Goal: Check status: Check status

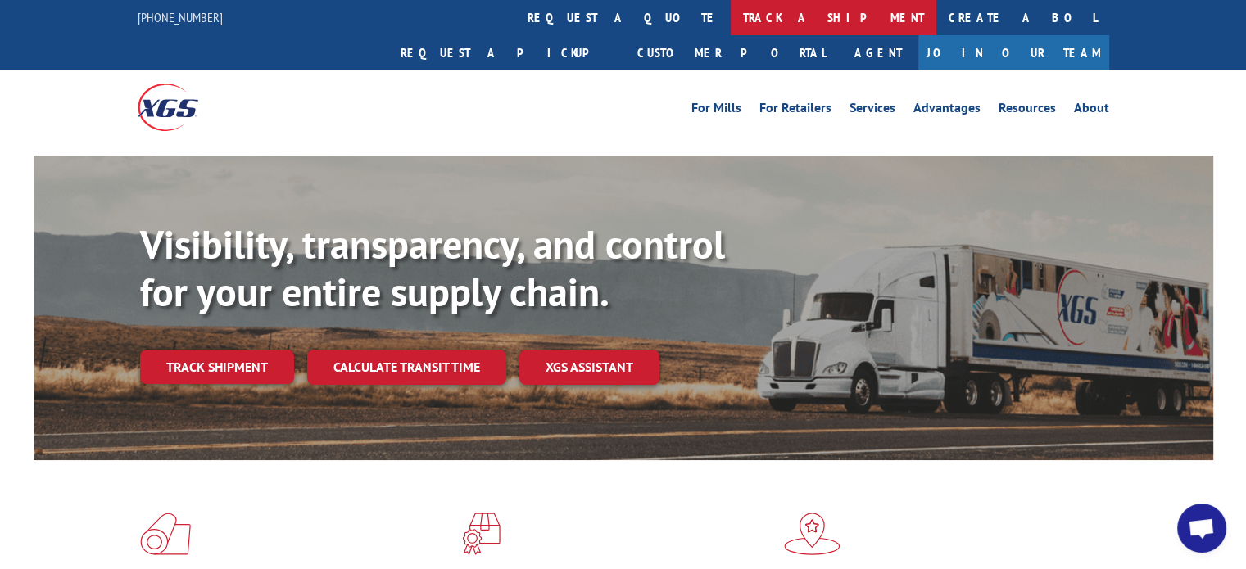
click at [730, 20] on link "track a shipment" at bounding box center [833, 17] width 206 height 35
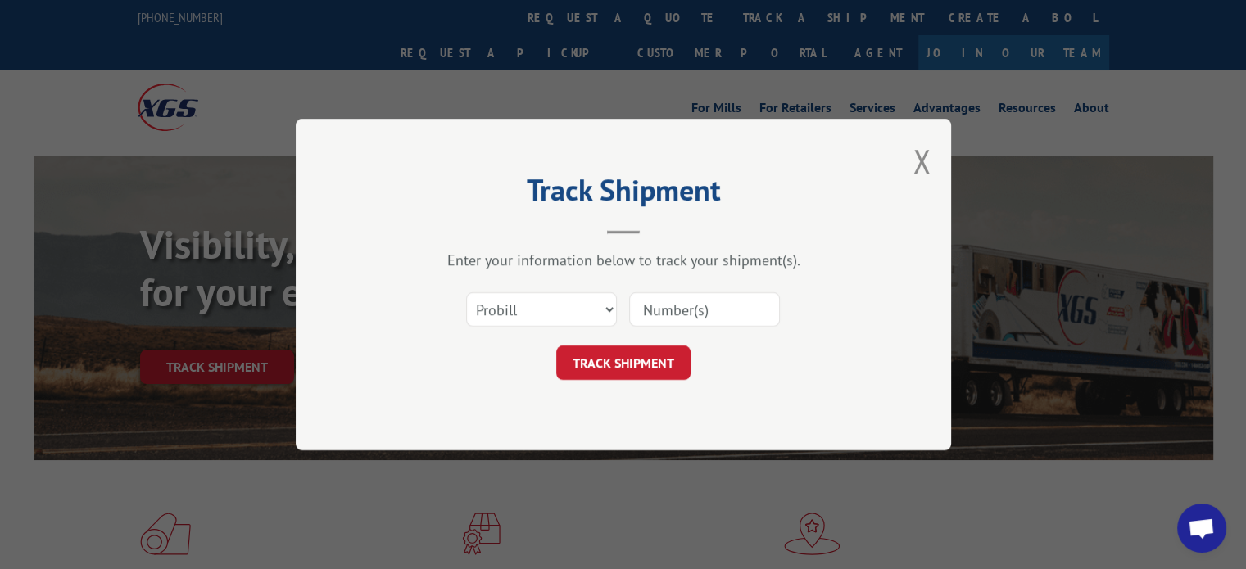
click at [712, 317] on input at bounding box center [704, 309] width 151 height 34
paste input "15963452"
type input "15963452"
click at [646, 356] on button "TRACK SHIPMENT" at bounding box center [623, 363] width 134 height 34
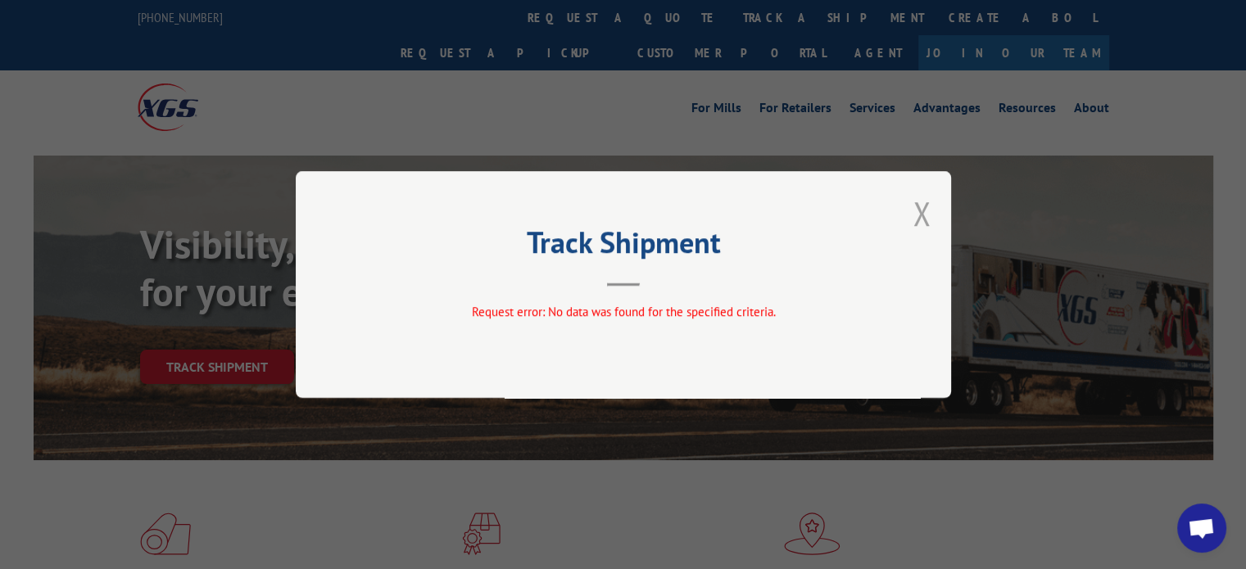
click at [921, 216] on button "Close modal" at bounding box center [921, 213] width 18 height 43
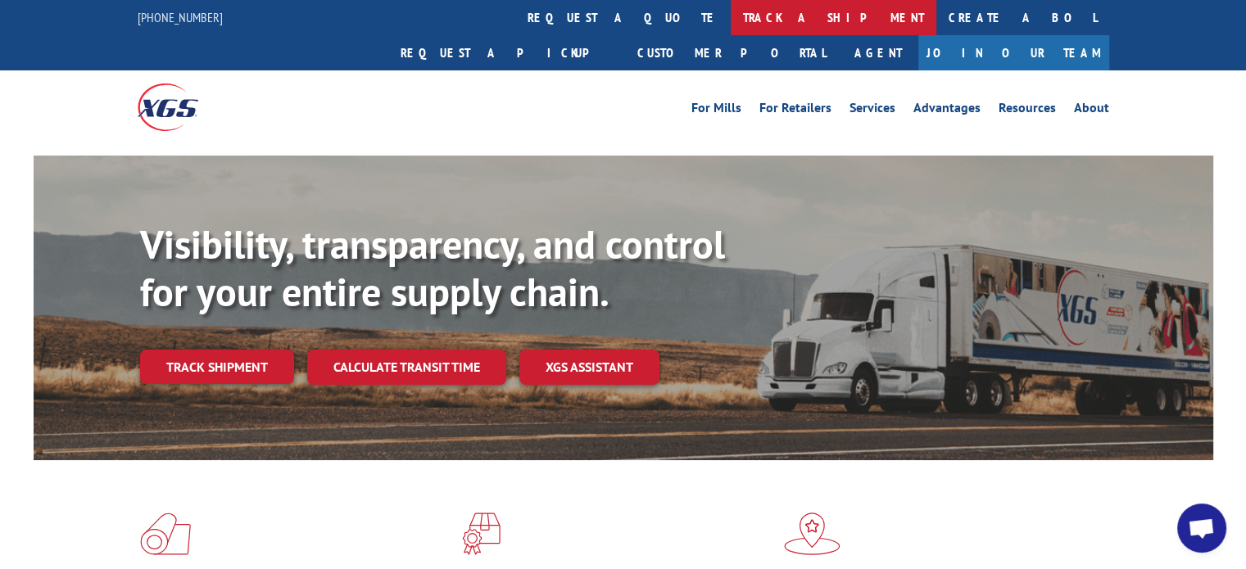
click at [730, 16] on link "track a shipment" at bounding box center [833, 17] width 206 height 35
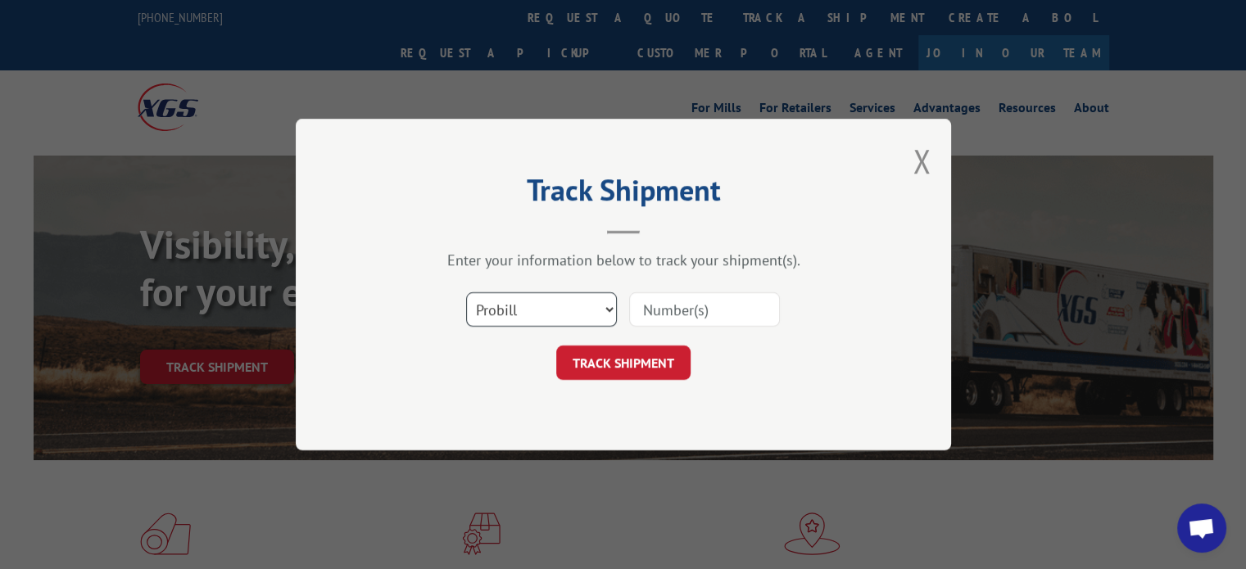
click at [606, 314] on select "Select category... Probill BOL PO" at bounding box center [541, 309] width 151 height 34
select select "bol"
click at [466, 292] on select "Select category... Probill BOL PO" at bounding box center [541, 309] width 151 height 34
click at [704, 304] on input at bounding box center [704, 309] width 151 height 34
drag, startPoint x: 704, startPoint y: 304, endPoint x: 688, endPoint y: 303, distance: 16.4
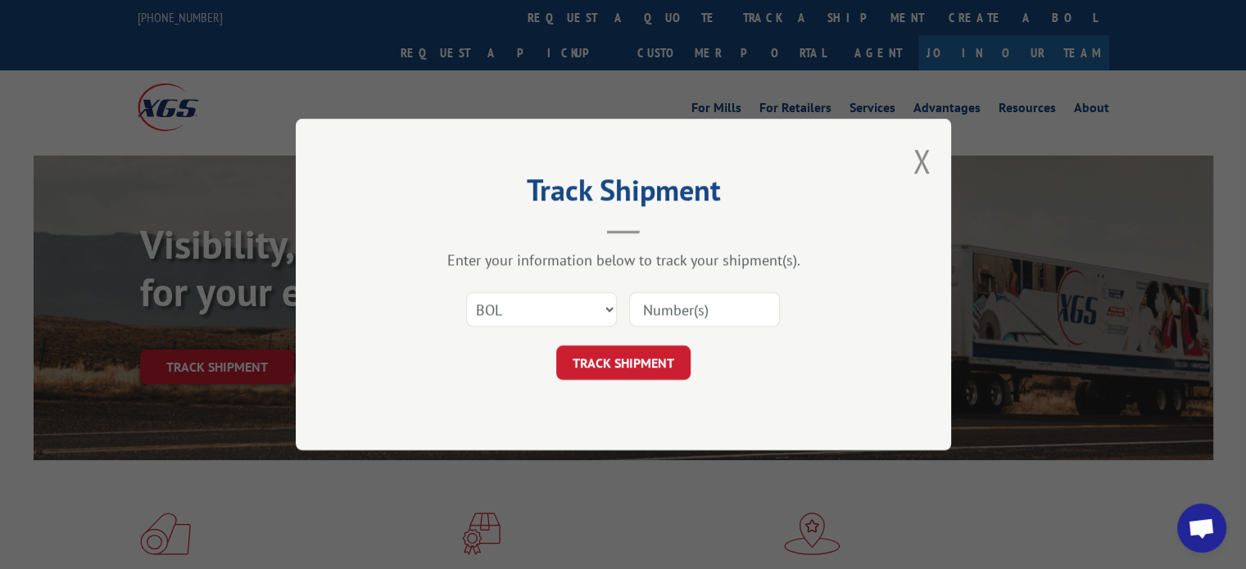
click at [688, 303] on input at bounding box center [704, 309] width 151 height 34
type input "15963452"
click at [650, 369] on button "TRACK SHIPMENT" at bounding box center [623, 363] width 134 height 34
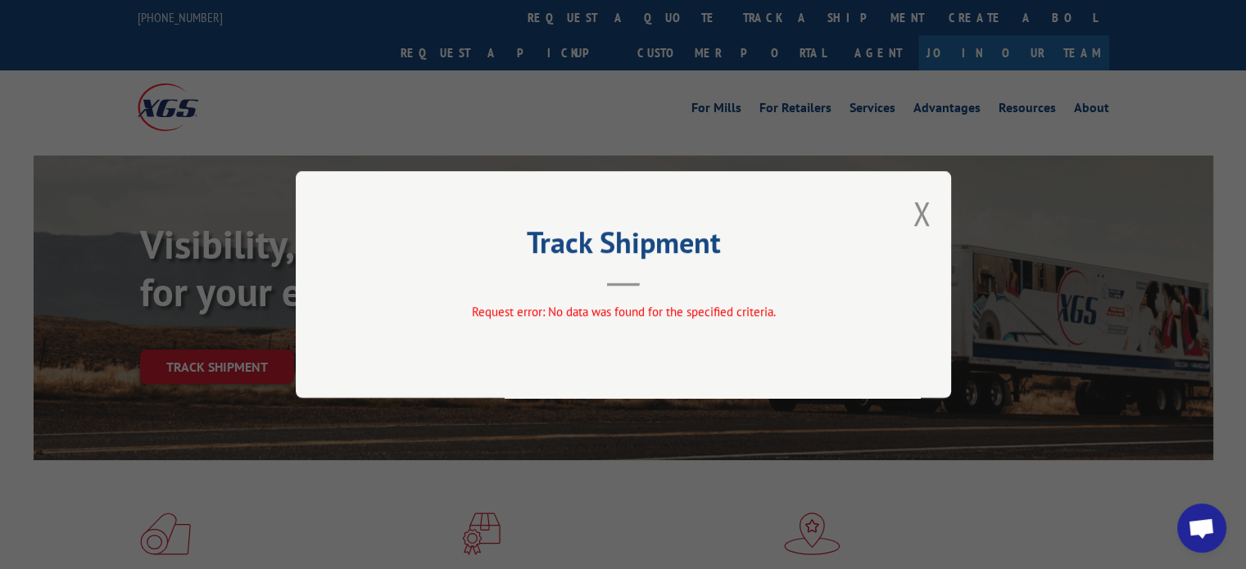
click at [926, 210] on button "Close modal" at bounding box center [921, 213] width 18 height 43
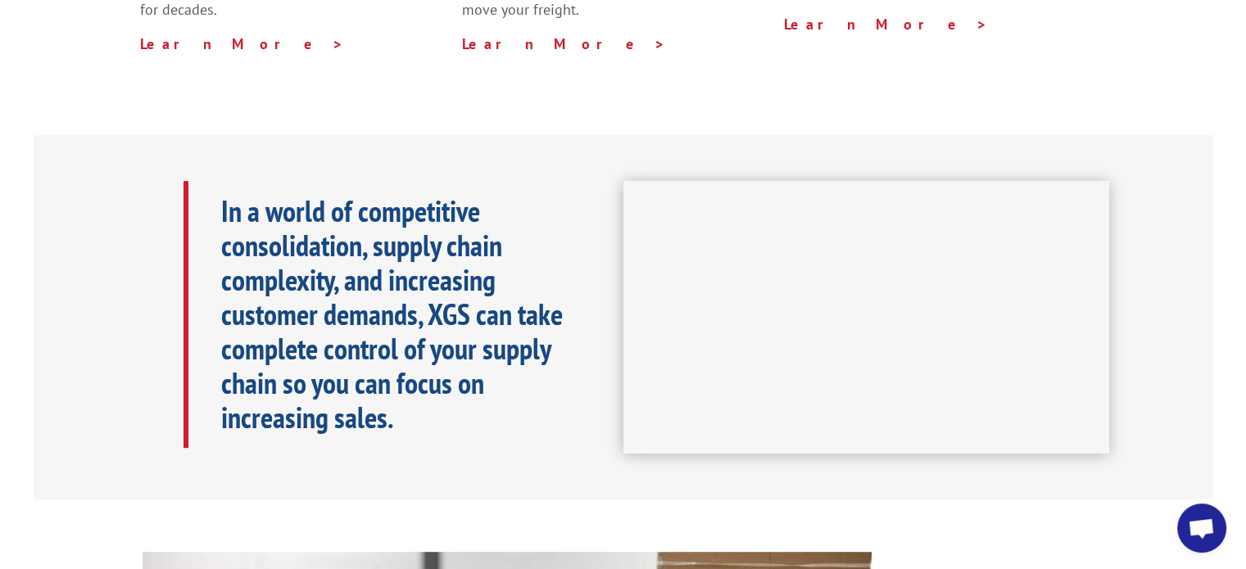
scroll to position [1146, 0]
